Goal: Information Seeking & Learning: Learn about a topic

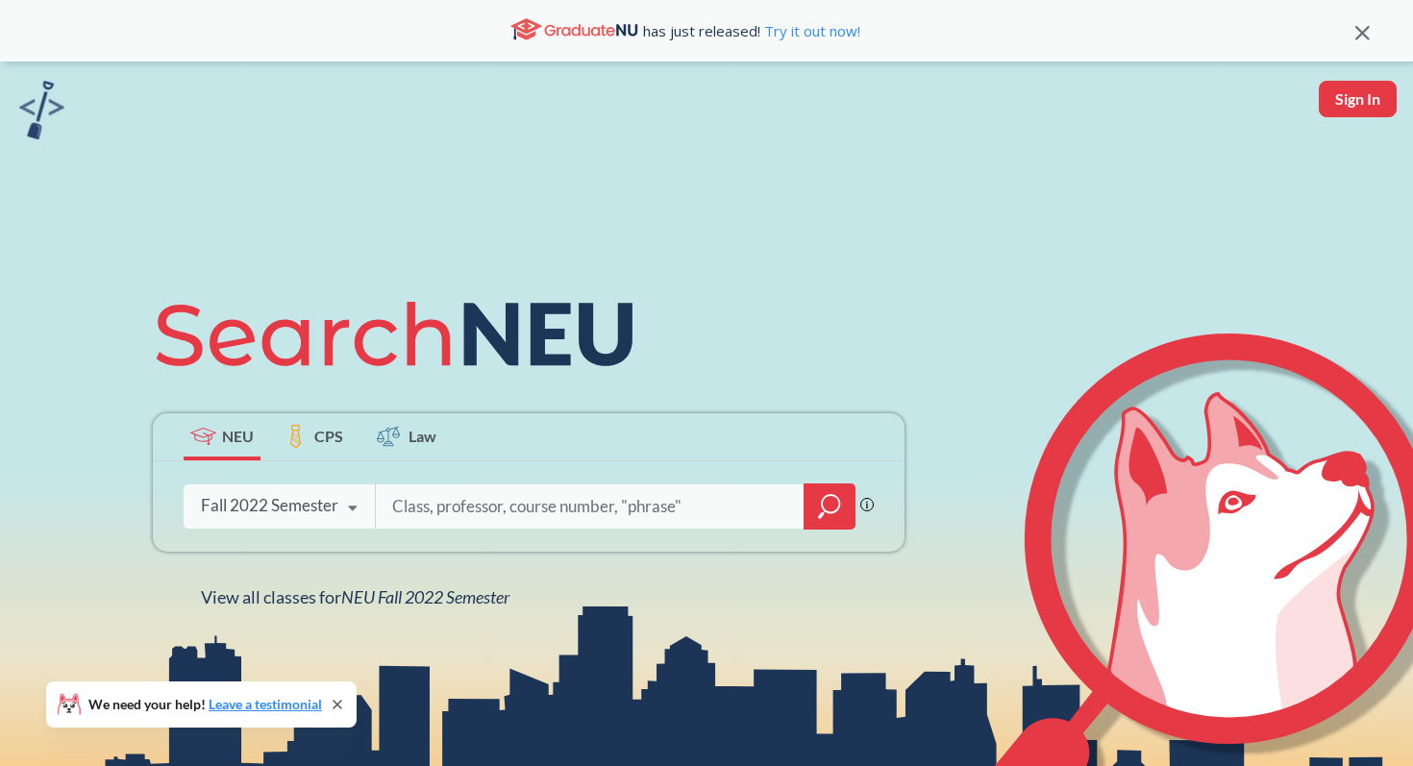
scroll to position [15, 0]
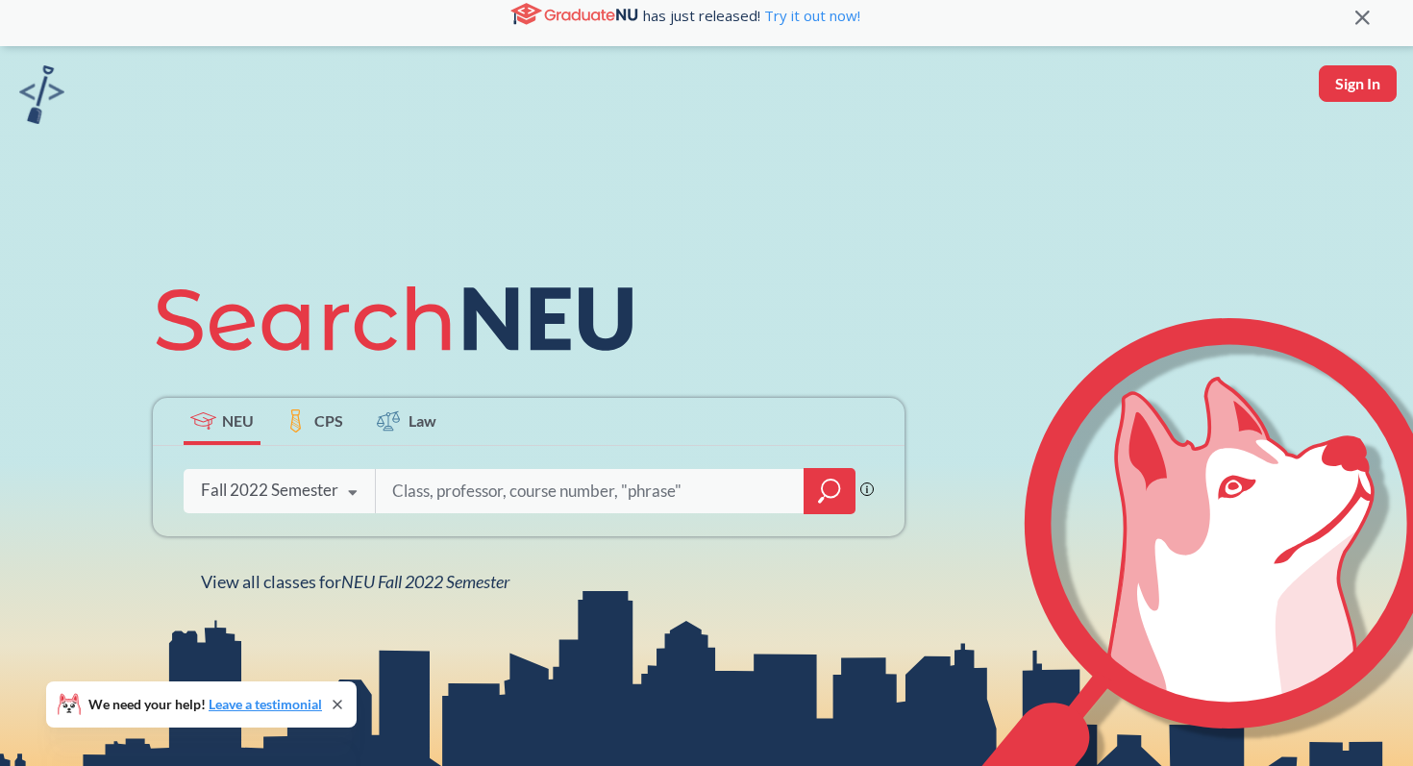
click at [348, 491] on icon at bounding box center [353, 493] width 37 height 54
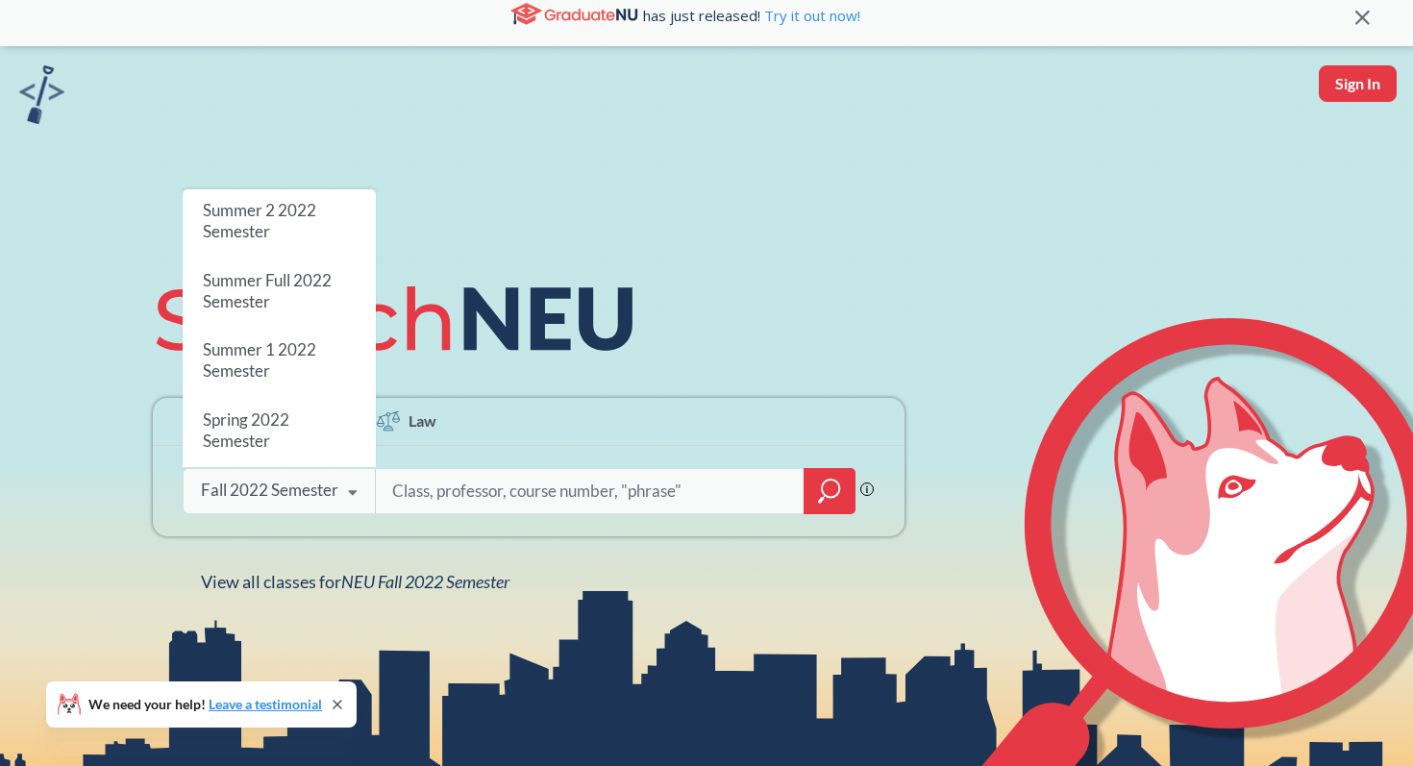
scroll to position [0, 0]
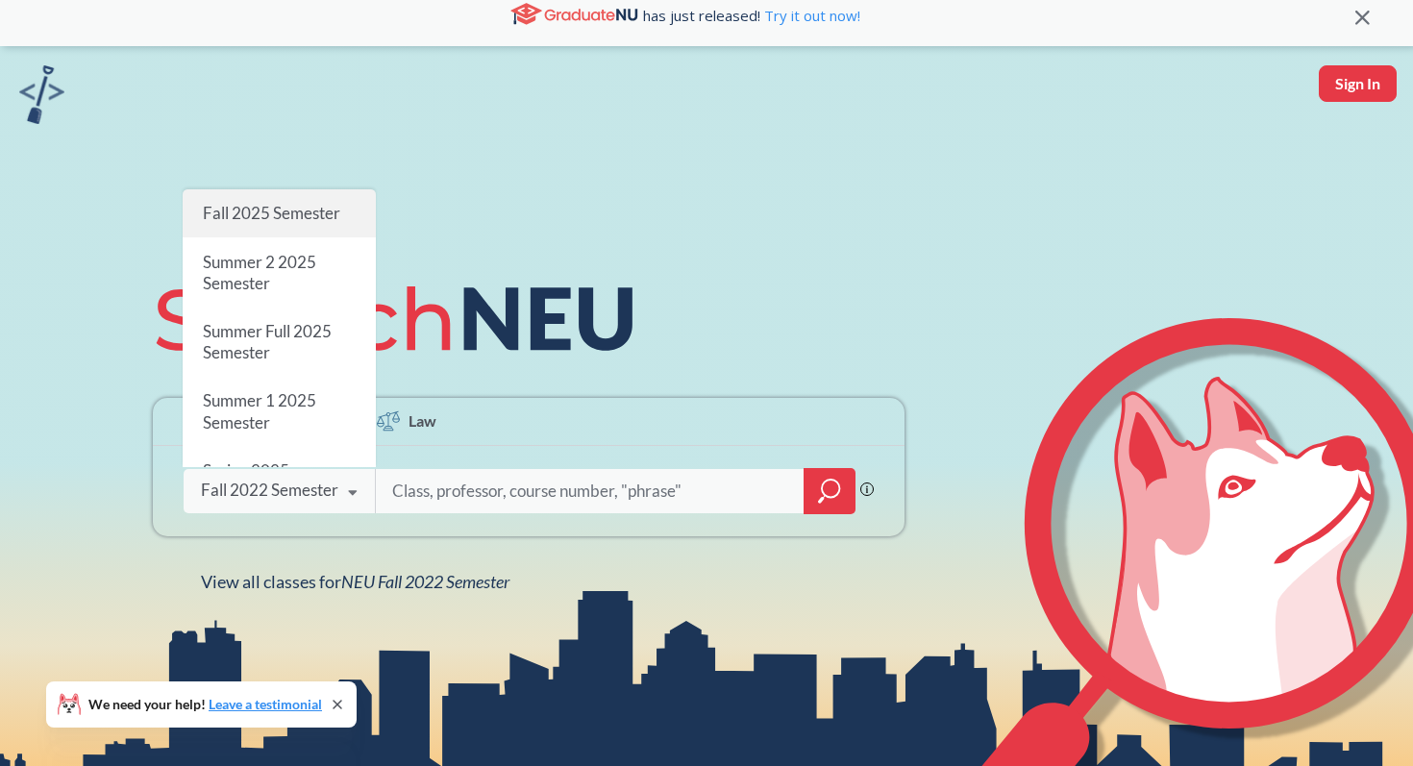
click at [316, 222] on span "Fall 2025 Semester" at bounding box center [271, 213] width 137 height 20
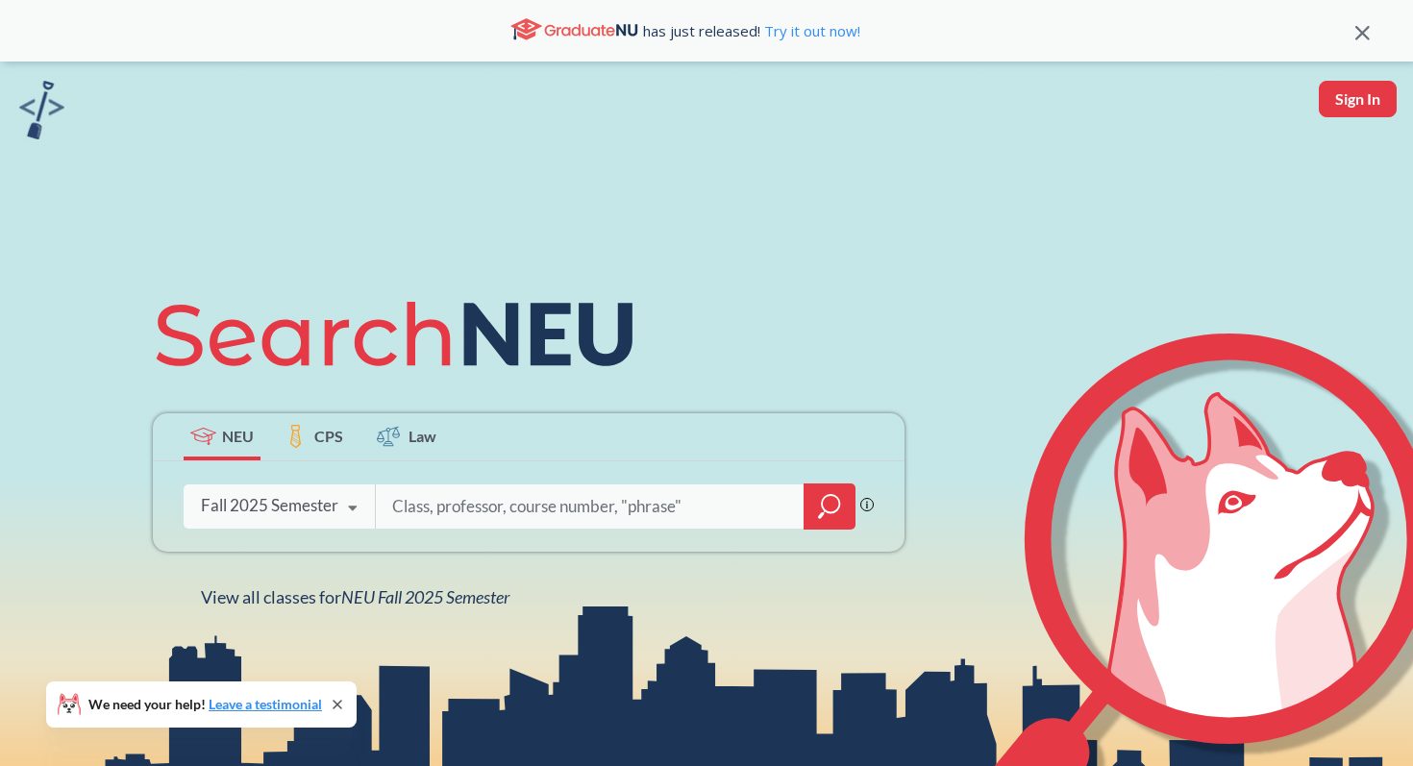
click at [526, 520] on input "search" at bounding box center [590, 506] width 400 height 40
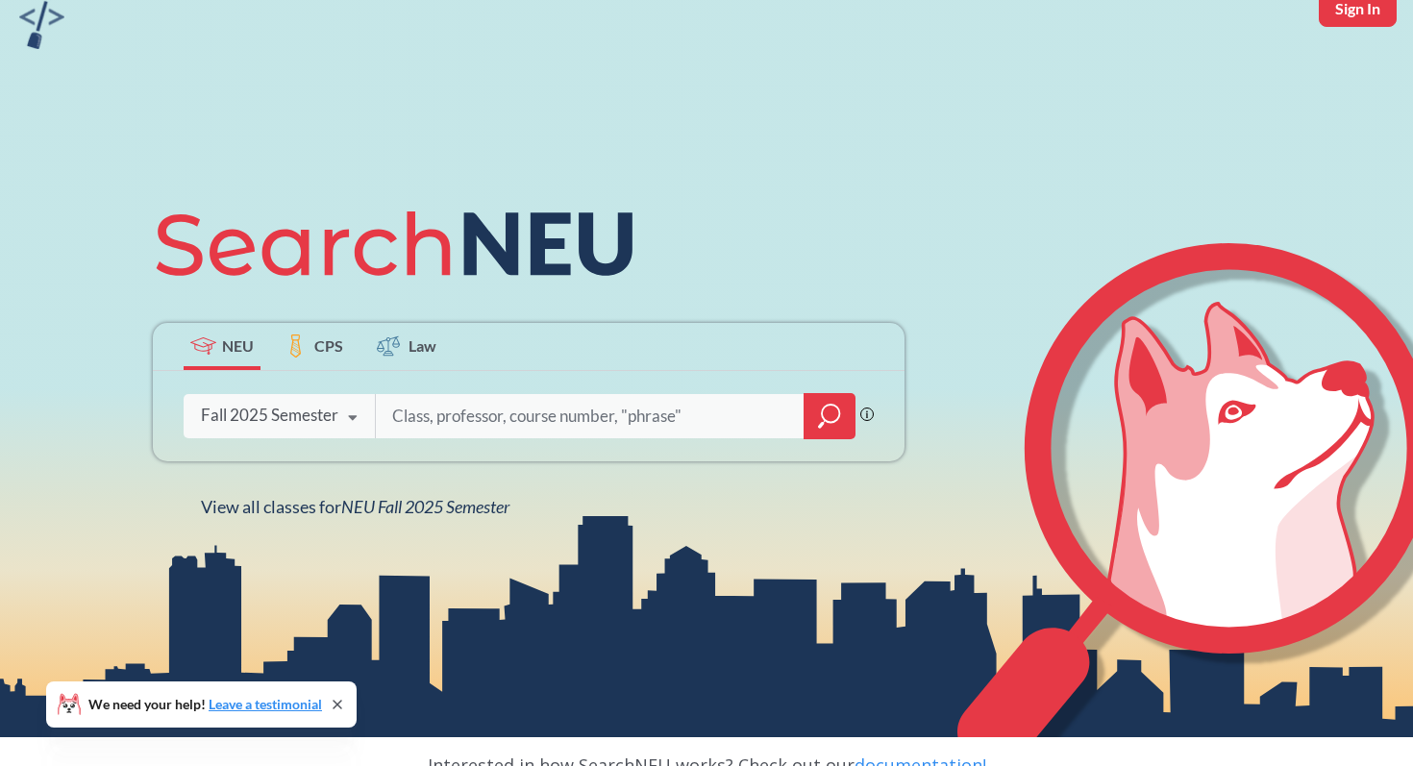
scroll to position [92, 0]
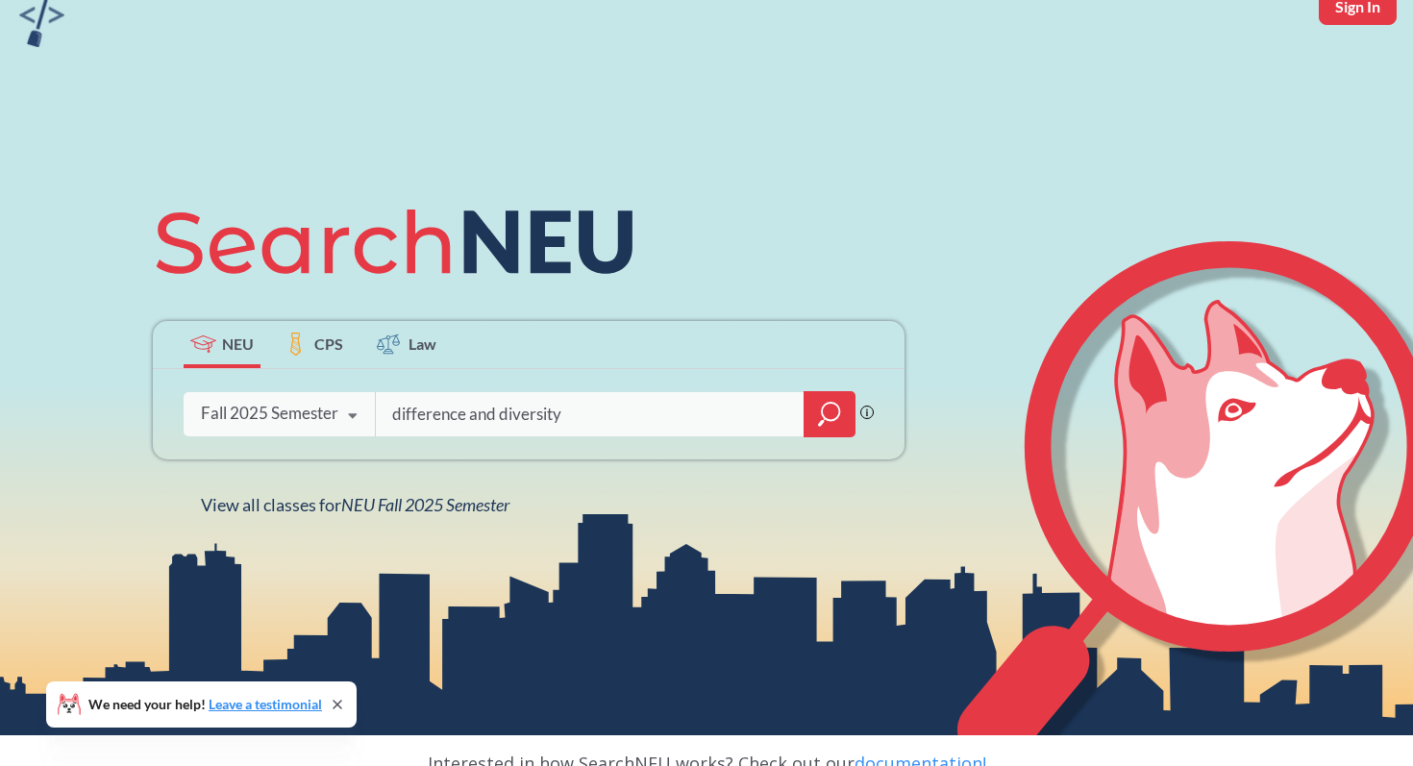
type input "difference and diversity"
click at [827, 422] on icon "magnifying glass" at bounding box center [829, 414] width 23 height 27
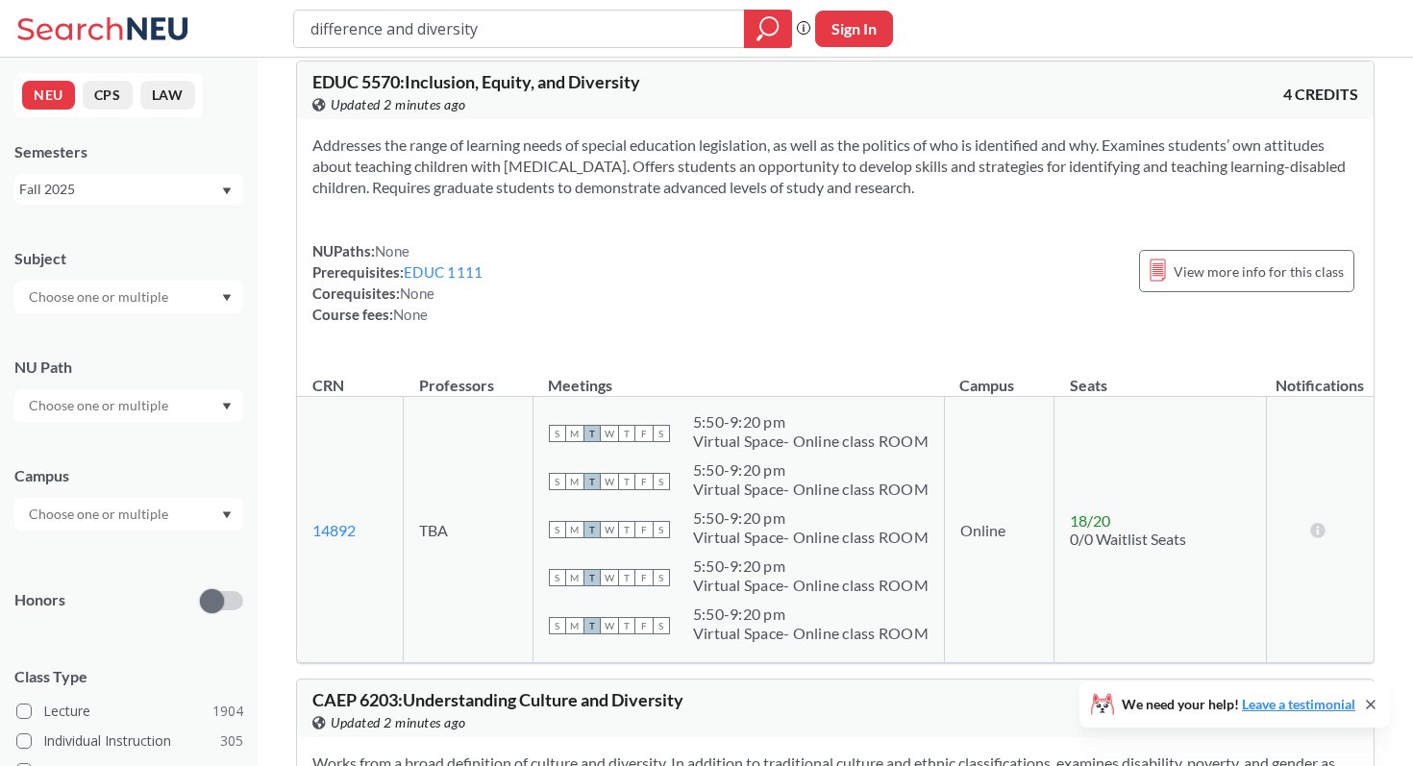
scroll to position [24, 0]
click at [157, 400] on input "text" at bounding box center [99, 405] width 161 height 23
drag, startPoint x: 522, startPoint y: 16, endPoint x: 389, endPoint y: 7, distance: 133.0
click at [373, 12] on input "difference and diversity" at bounding box center [520, 28] width 422 height 33
drag, startPoint x: 494, startPoint y: 27, endPoint x: 307, endPoint y: 20, distance: 187.6
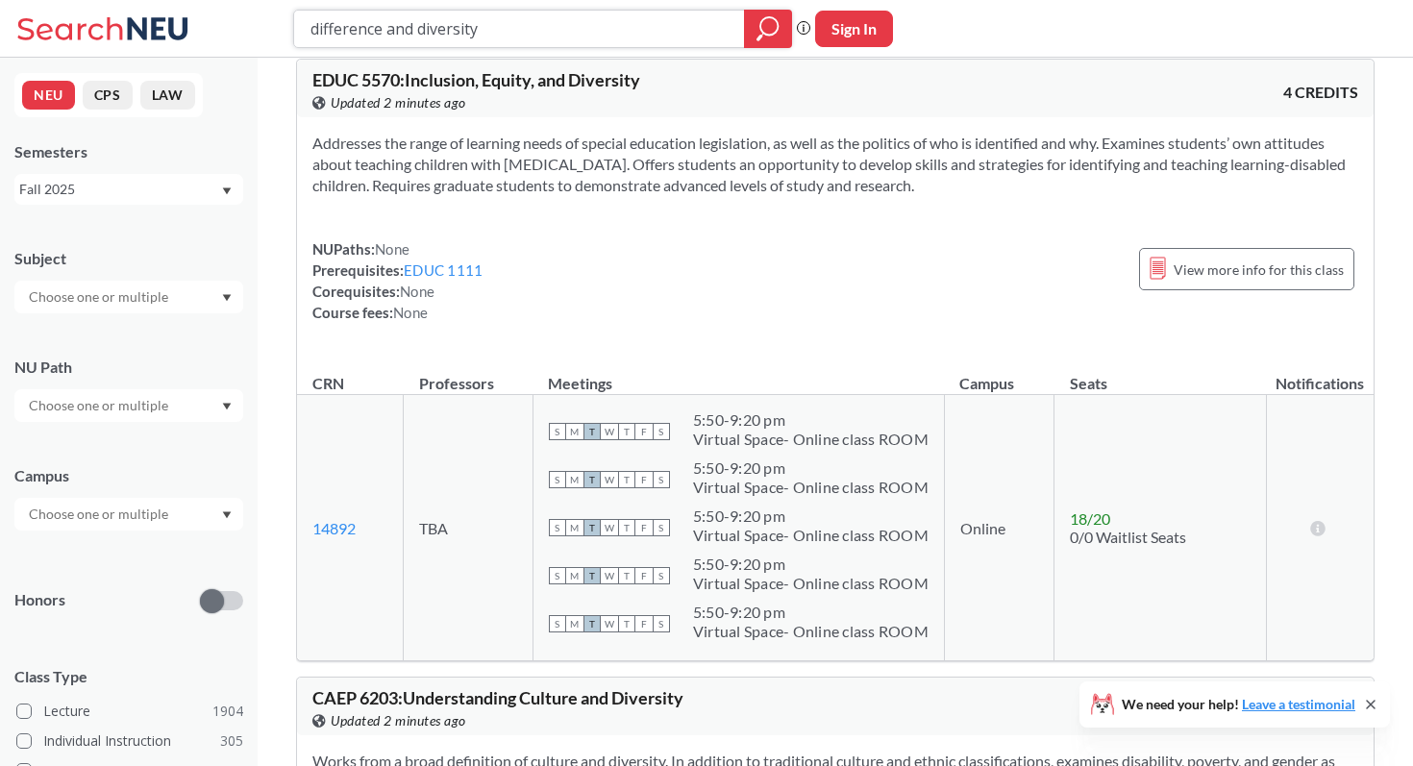
click at [307, 20] on div "difference and diversity" at bounding box center [542, 29] width 499 height 38
click at [152, 411] on input "text" at bounding box center [99, 405] width 161 height 23
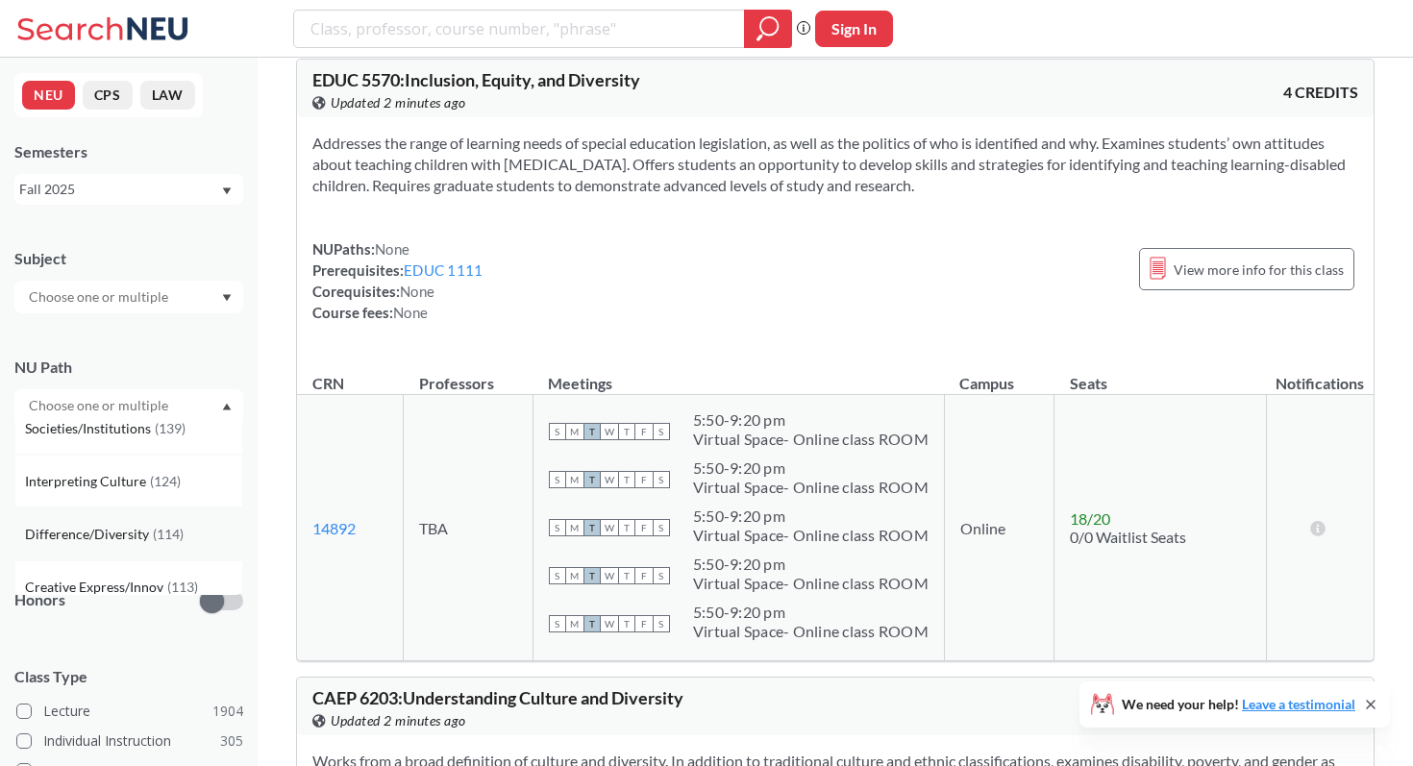
click at [160, 528] on span "( 114 )" at bounding box center [168, 534] width 31 height 16
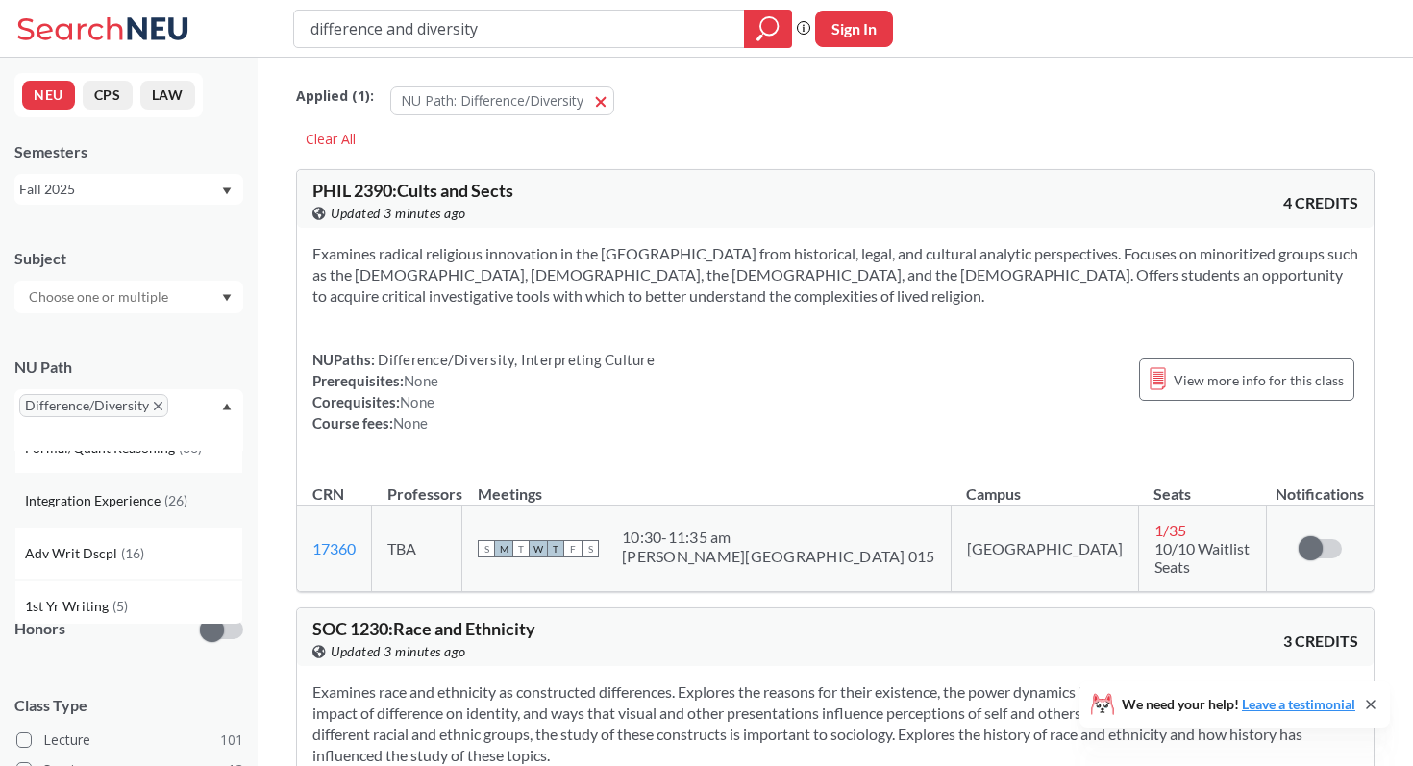
scroll to position [458, 0]
click at [168, 508] on div "Integration Experience ( 26 )" at bounding box center [128, 494] width 229 height 53
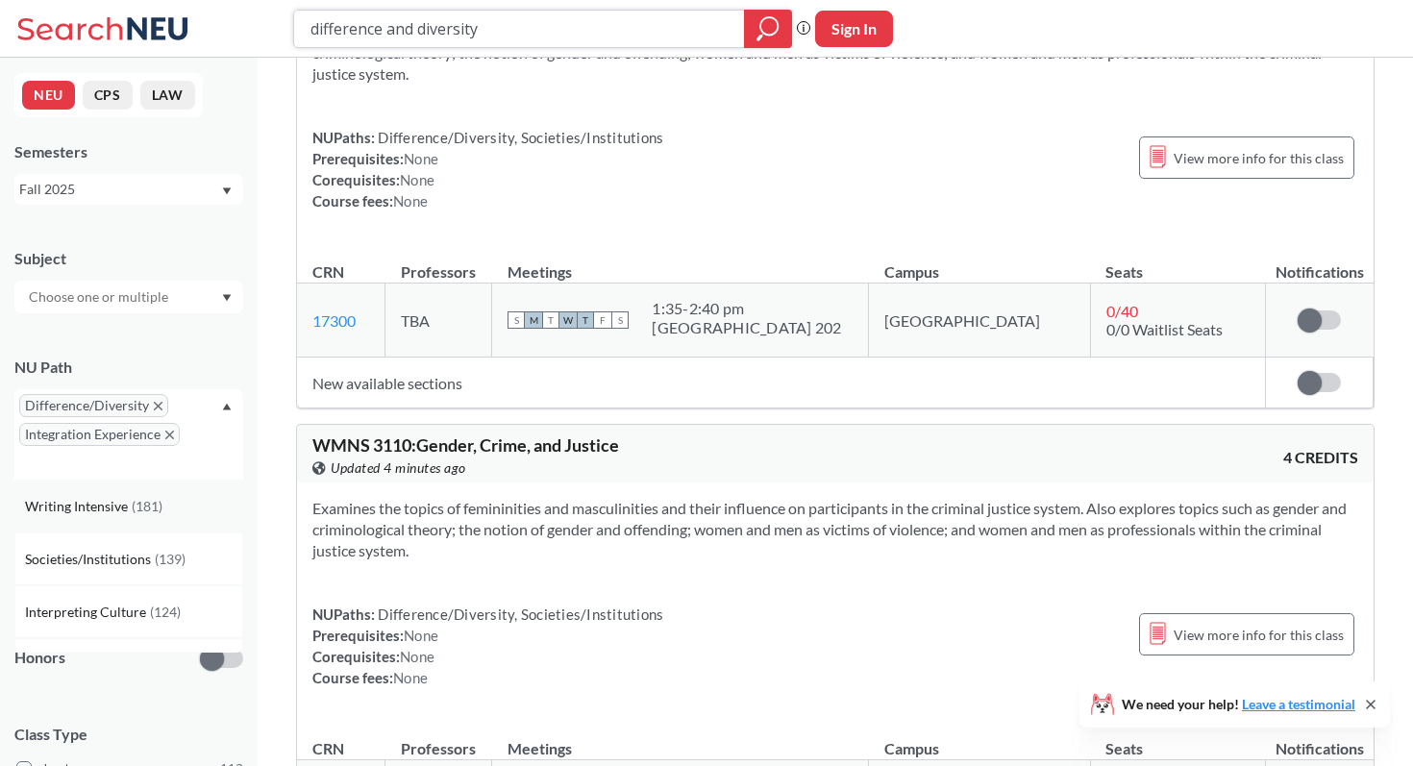
scroll to position [9, 0]
click at [154, 501] on span "( 181 )" at bounding box center [147, 497] width 31 height 16
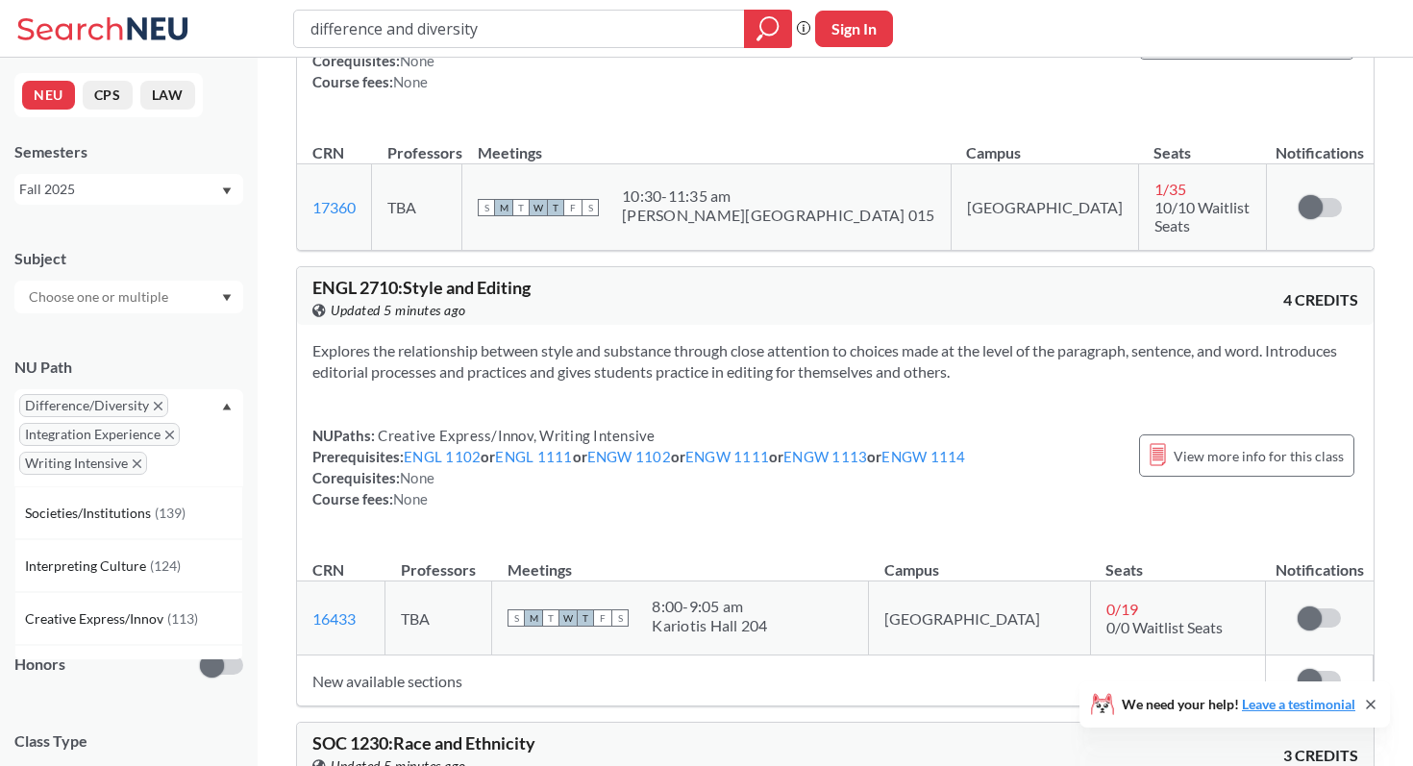
scroll to position [819, 0]
click at [140, 467] on span "Writing Intensive" at bounding box center [83, 463] width 128 height 23
click at [135, 461] on icon "X to remove pill" at bounding box center [137, 463] width 9 height 9
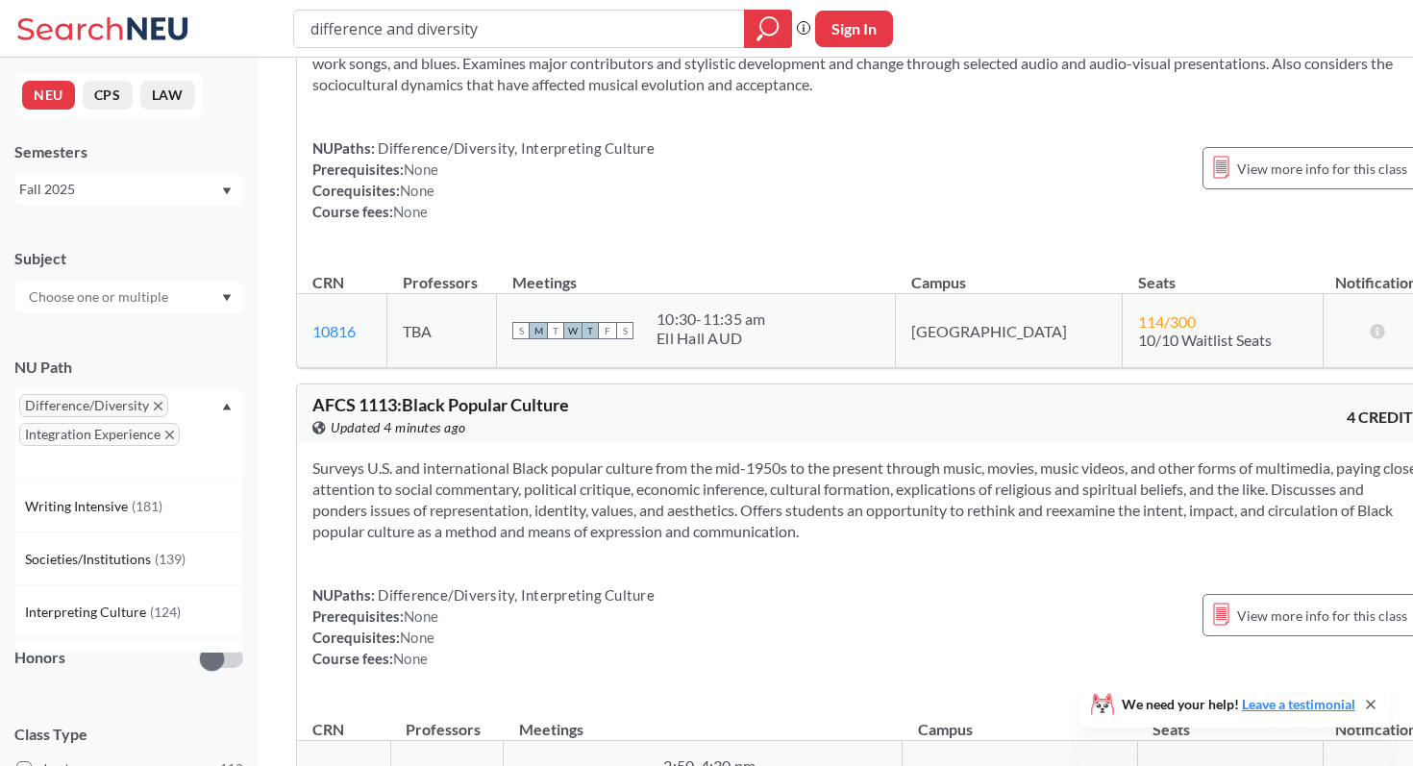
scroll to position [36487, 0]
